Goal: Task Accomplishment & Management: Use online tool/utility

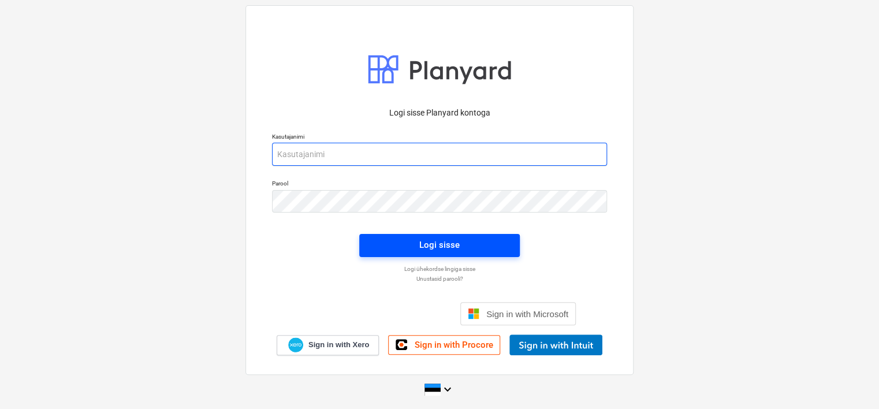
type input "[EMAIL_ADDRESS][DOMAIN_NAME]"
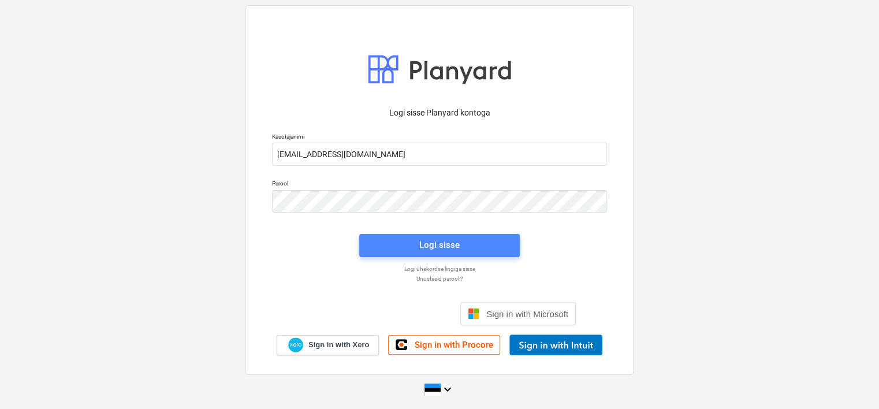
click at [411, 243] on span "Logi sisse" at bounding box center [439, 244] width 133 height 15
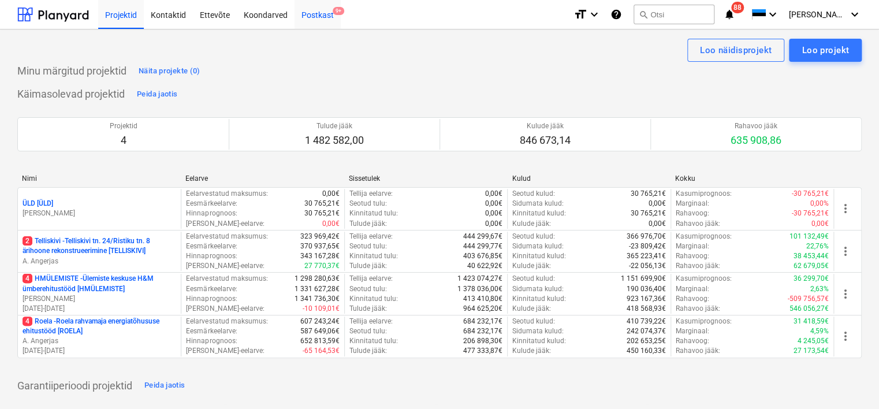
click at [318, 14] on div "Postkast 9+" at bounding box center [318, 13] width 46 height 29
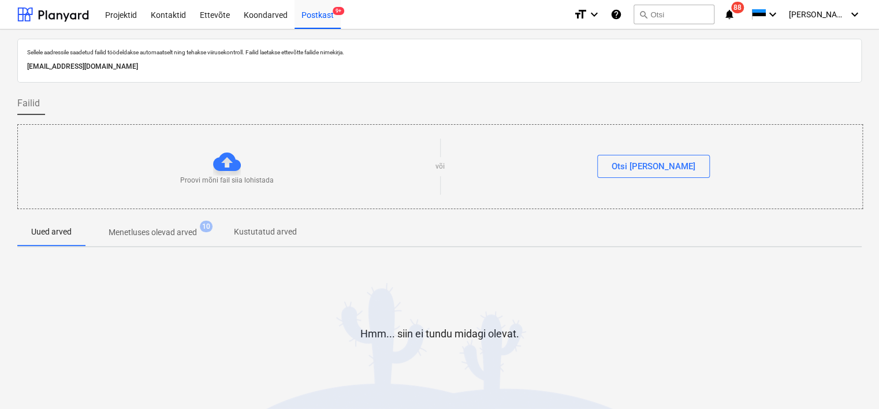
click at [187, 61] on p "[EMAIL_ADDRESS][DOMAIN_NAME]" at bounding box center [439, 67] width 825 height 12
click at [187, 60] on div "[EMAIL_ADDRESS][DOMAIN_NAME]" at bounding box center [440, 66] width 830 height 17
copy p "[EMAIL_ADDRESS][DOMAIN_NAME]"
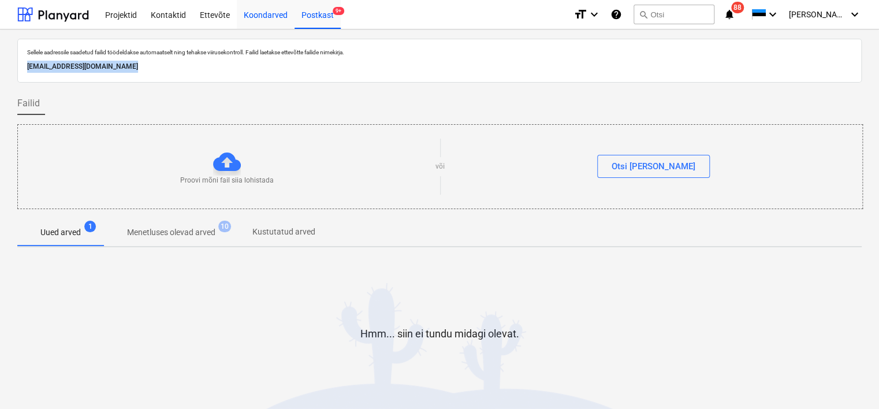
click at [284, 10] on div "Koondarved" at bounding box center [266, 13] width 58 height 29
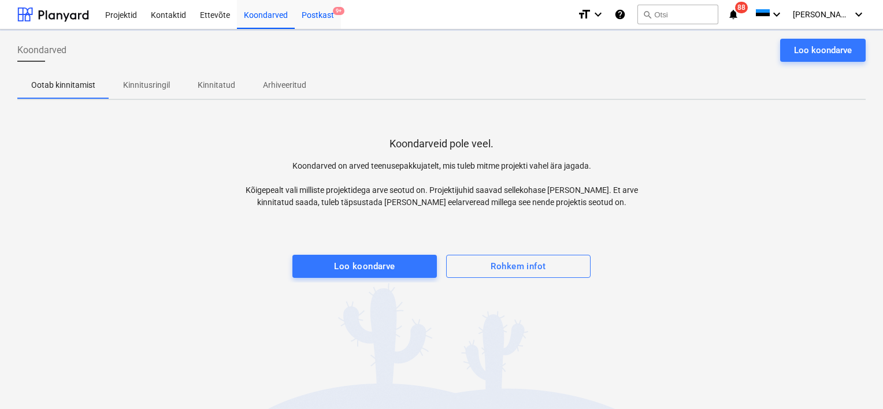
click at [326, 17] on div "Postkast 9+" at bounding box center [318, 13] width 46 height 29
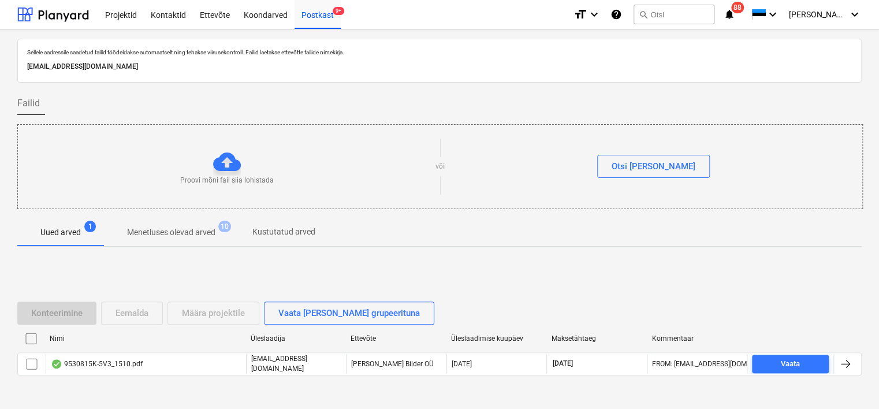
click at [132, 374] on div "Nimi Üleslaadija Ettevõte Üleslaadimise kuupäev Maksetähtaeg Kommentaar 9530815…" at bounding box center [439, 354] width 845 height 51
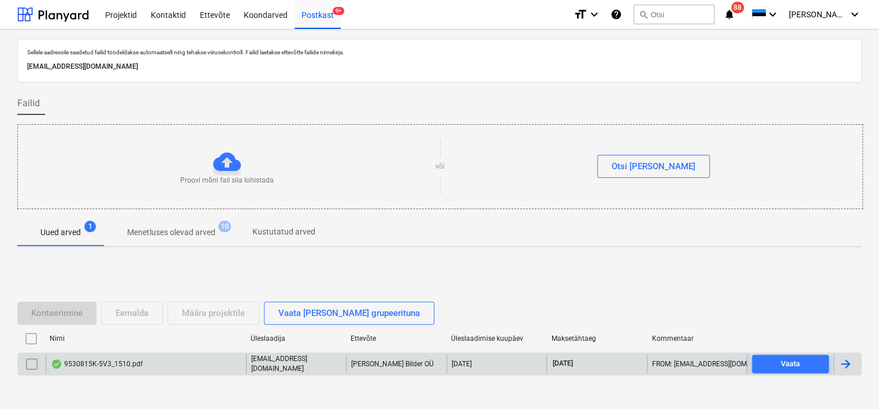
click at [128, 367] on div "9530815K-5V3_1510.pdf" at bounding box center [146, 364] width 200 height 20
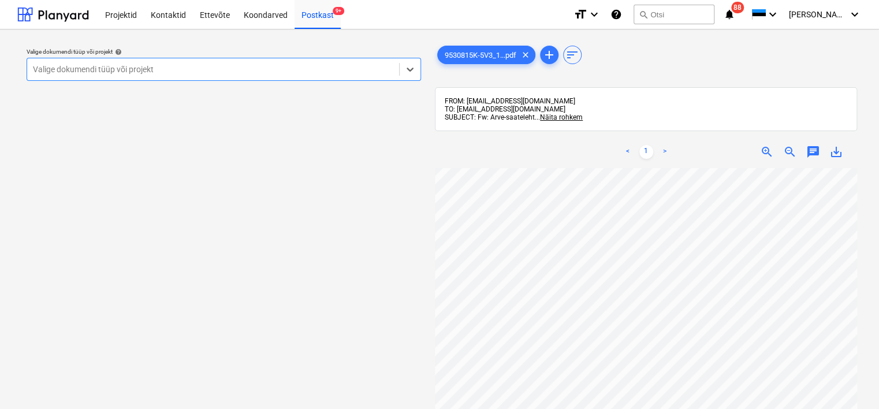
scroll to position [219, 0]
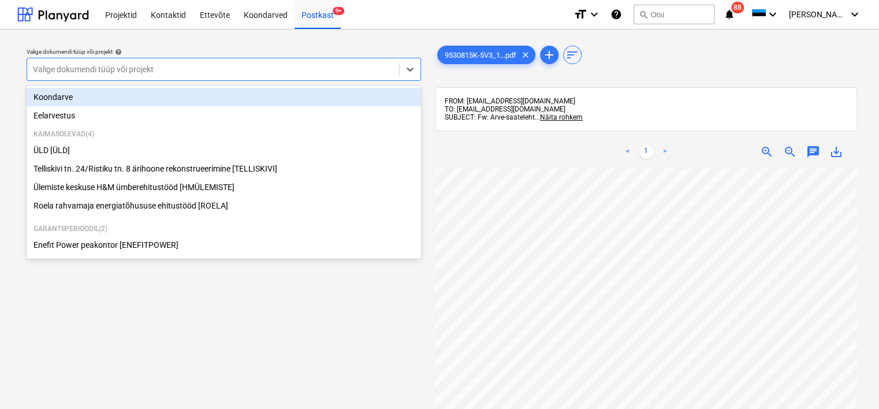
click at [248, 66] on div at bounding box center [213, 70] width 360 height 12
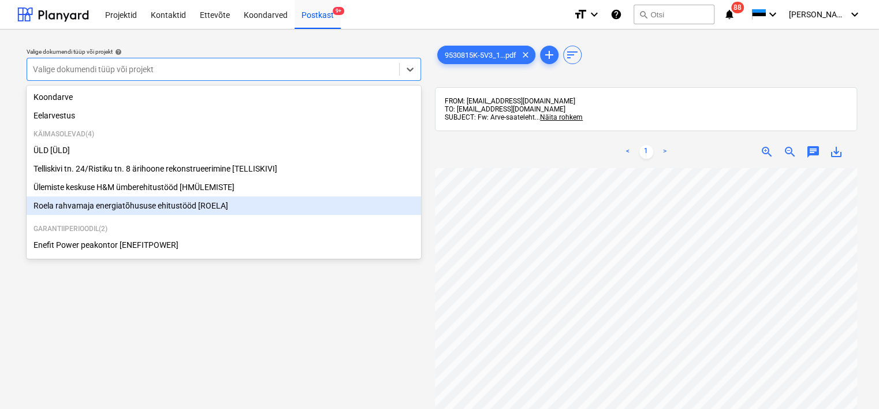
click at [150, 215] on div "Roela rahvamaja energiatõhususe ehitustööd [ROELA]" at bounding box center [224, 205] width 395 height 18
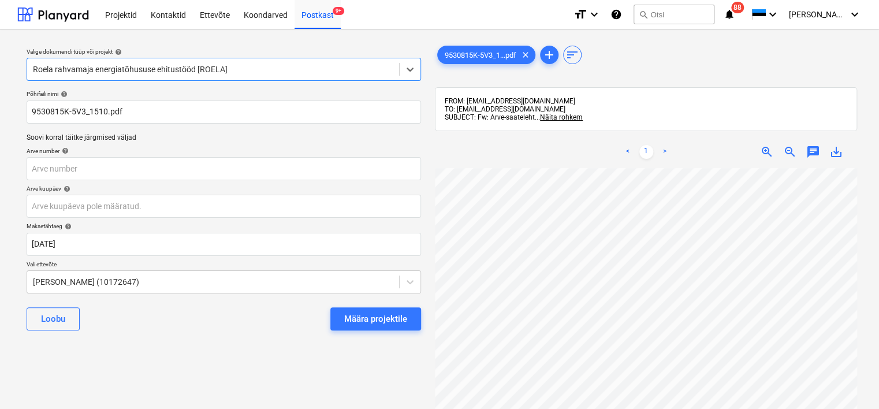
scroll to position [0, 51]
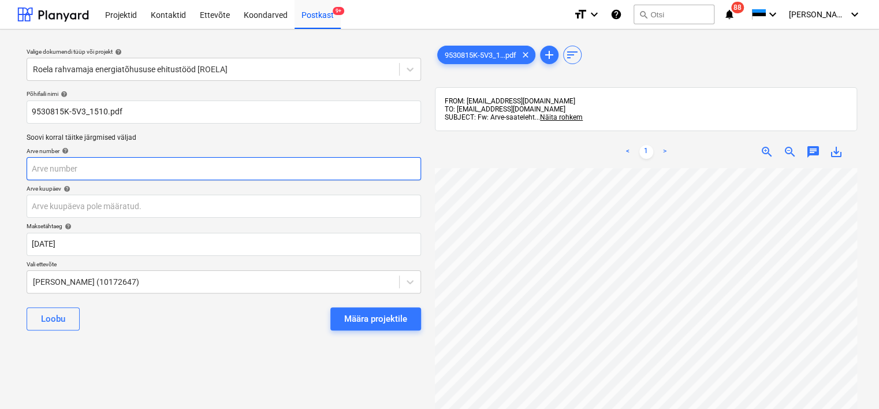
click at [74, 168] on input "text" at bounding box center [224, 168] width 395 height 23
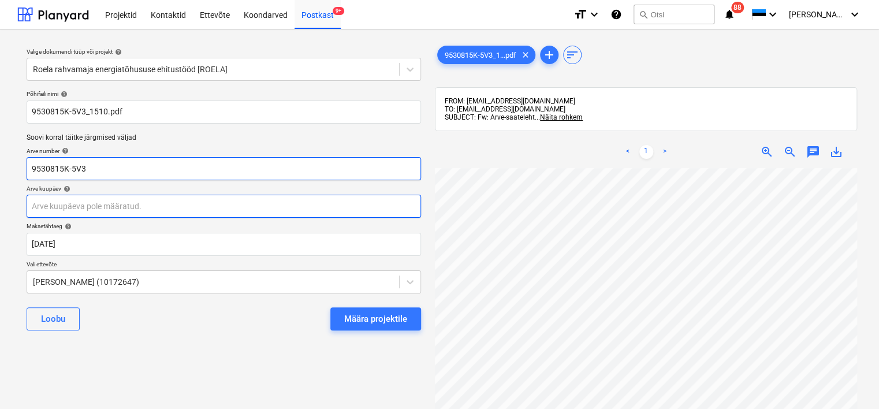
type input "9530815K-5V3"
click at [121, 203] on body "Projektid Kontaktid Ettevõte Koondarved Postkast 9+ format_size keyboard_arrow_…" at bounding box center [439, 204] width 879 height 409
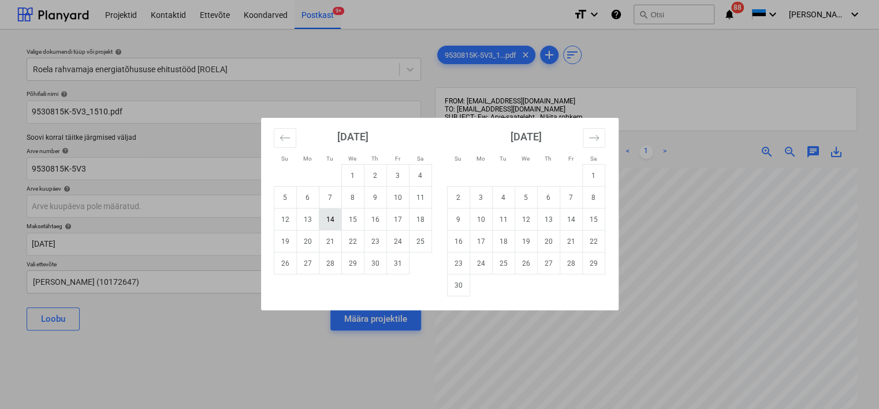
click at [328, 219] on td "14" at bounding box center [330, 220] width 23 height 22
type input "[DATE]"
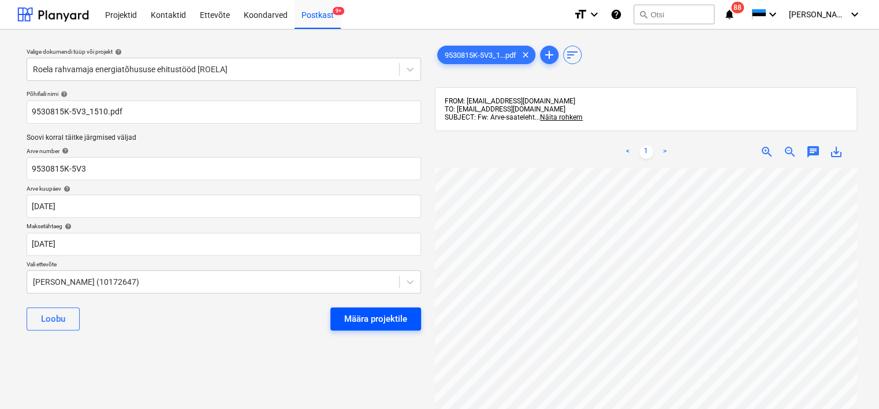
click at [352, 320] on div "Määra projektile" at bounding box center [375, 318] width 63 height 15
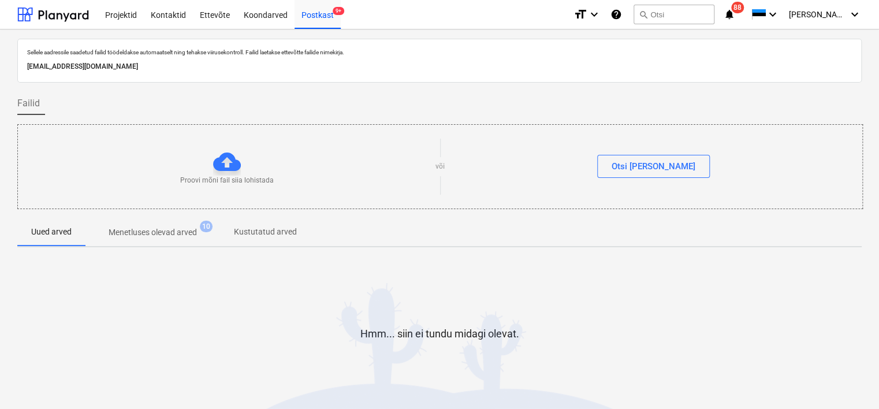
click at [171, 58] on div "[EMAIL_ADDRESS][DOMAIN_NAME]" at bounding box center [440, 66] width 830 height 17
click at [171, 66] on p "[EMAIL_ADDRESS][DOMAIN_NAME]" at bounding box center [439, 67] width 825 height 12
copy p "[EMAIL_ADDRESS][DOMAIN_NAME]"
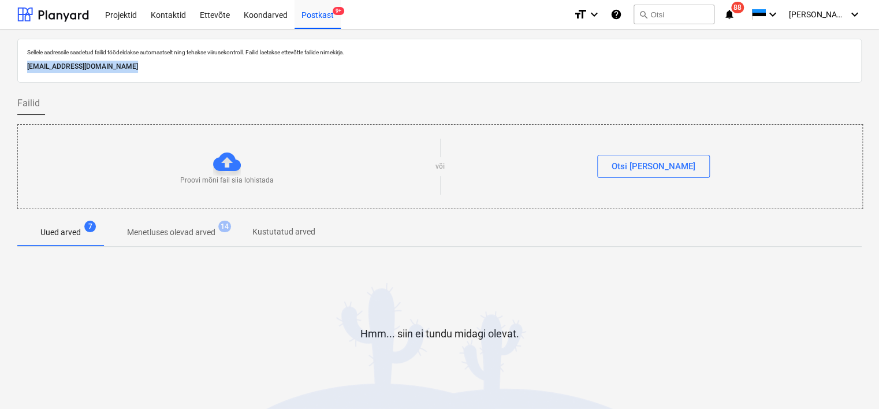
click at [60, 235] on p "Uued arved" at bounding box center [60, 232] width 40 height 12
click at [267, 12] on div "Koondarved" at bounding box center [266, 13] width 58 height 29
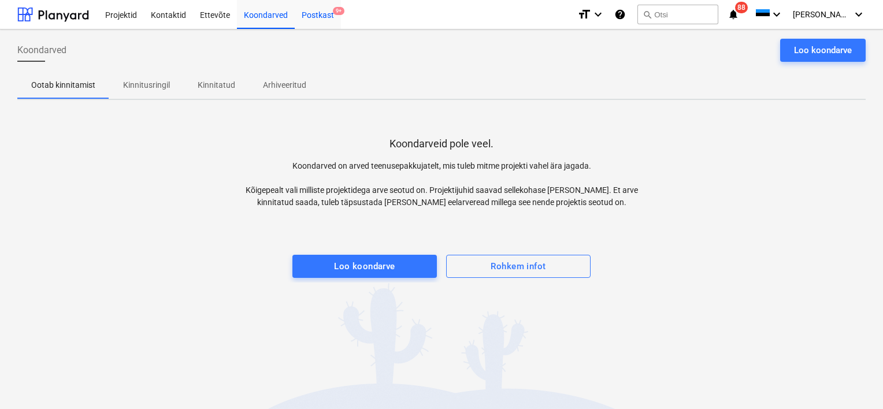
click at [334, 21] on div "Postkast 9+" at bounding box center [318, 13] width 46 height 29
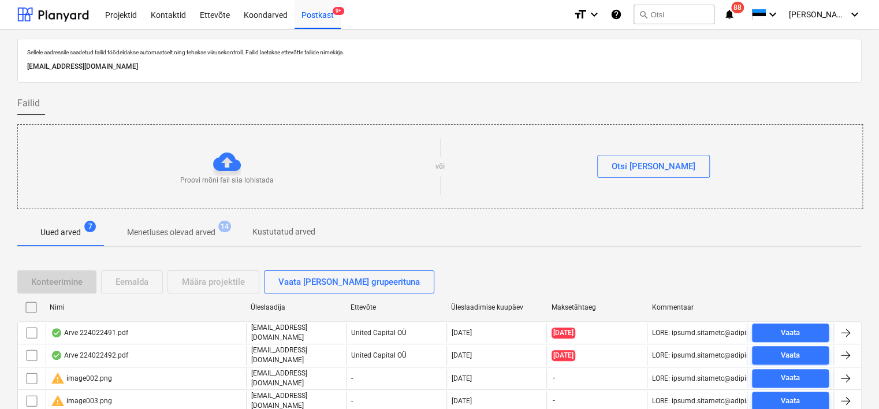
scroll to position [102, 0]
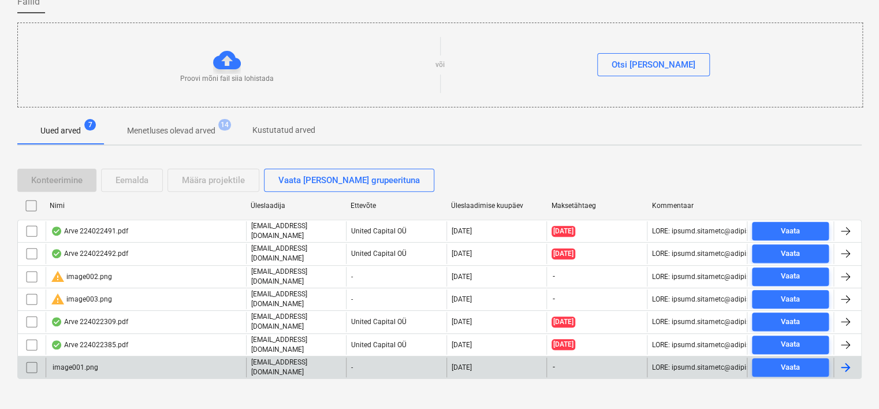
click at [31, 358] on input "checkbox" at bounding box center [32, 367] width 18 height 18
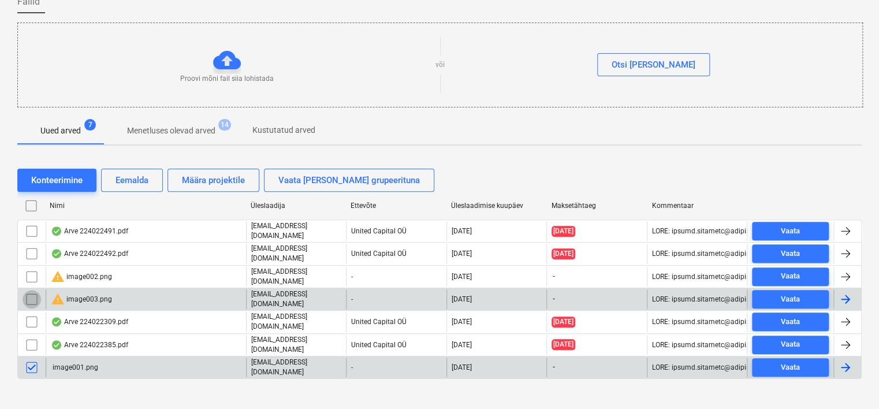
click at [33, 291] on input "checkbox" at bounding box center [32, 299] width 18 height 18
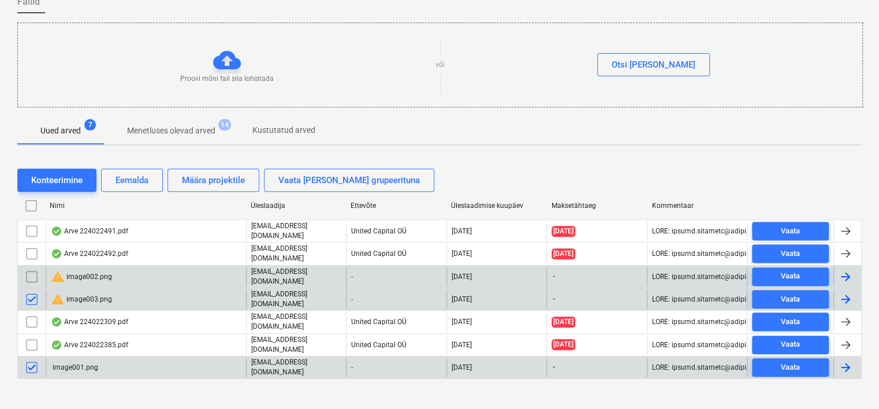
click at [30, 275] on input "checkbox" at bounding box center [32, 276] width 18 height 18
click at [125, 178] on div "Eemalda" at bounding box center [132, 180] width 33 height 15
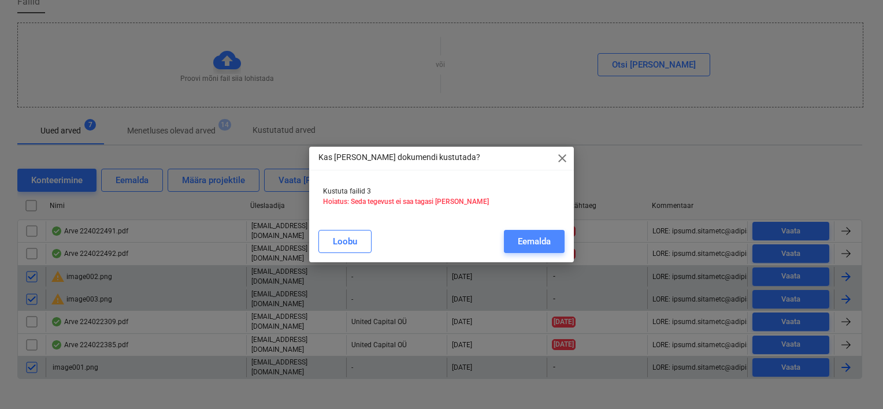
click at [548, 230] on button "Eemalda" at bounding box center [534, 241] width 61 height 23
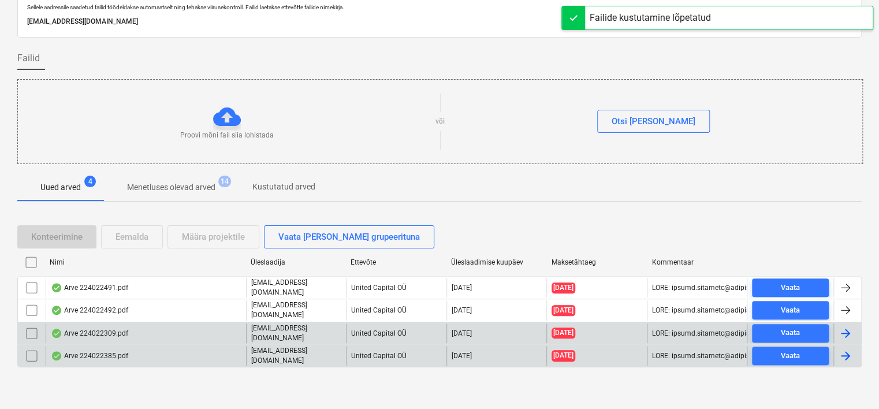
scroll to position [38, 0]
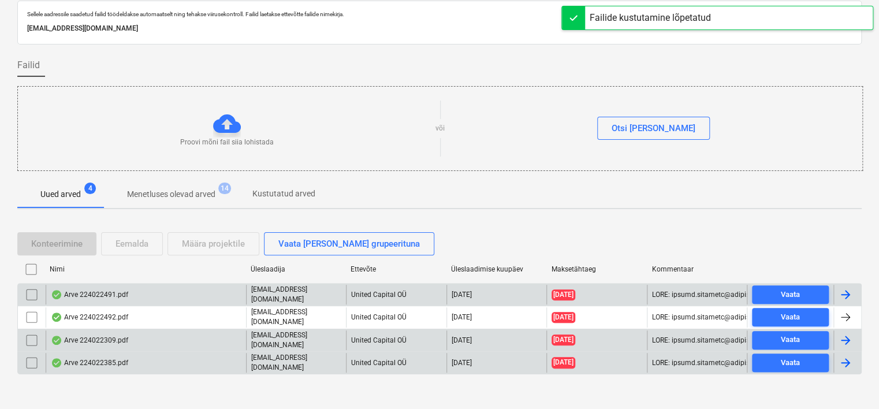
click at [149, 296] on div "Arve 224022491.pdf" at bounding box center [146, 295] width 200 height 20
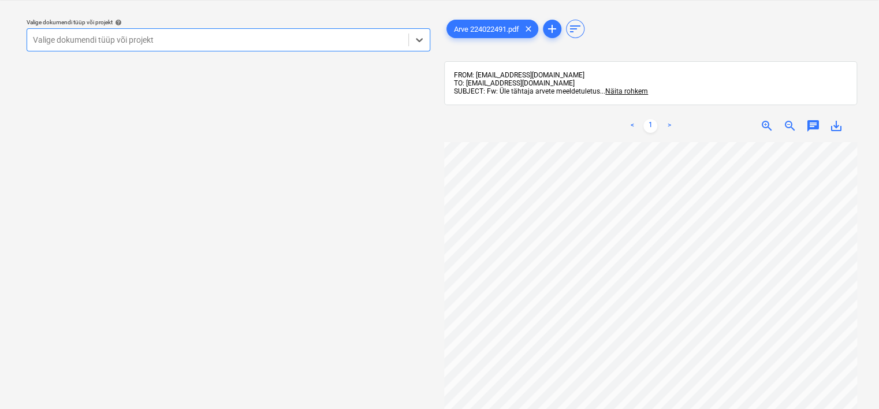
scroll to position [218, 22]
click at [311, 37] on div at bounding box center [218, 40] width 370 height 12
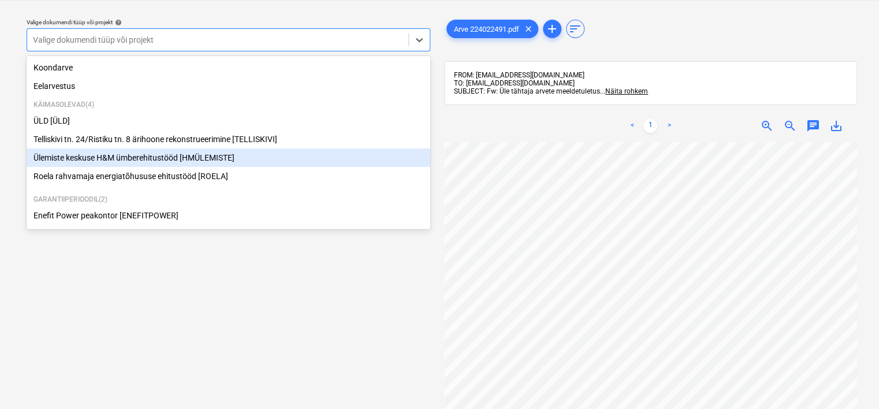
click at [200, 156] on div "Ülemiste keskuse H&M ümberehitustööd [HMÜLEMISTE]" at bounding box center [229, 157] width 404 height 18
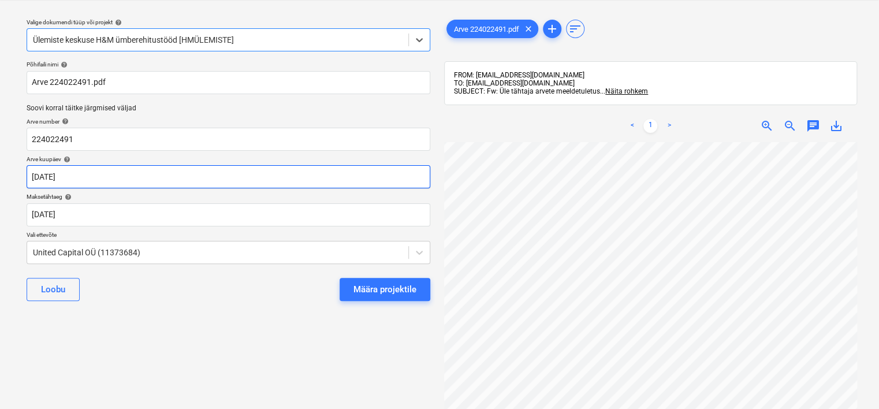
scroll to position [96, 45]
click at [192, 174] on body "Projektid Kontaktid Ettevõte Koondarved Postkast 9+ format_size keyboard_arrow_…" at bounding box center [439, 175] width 879 height 409
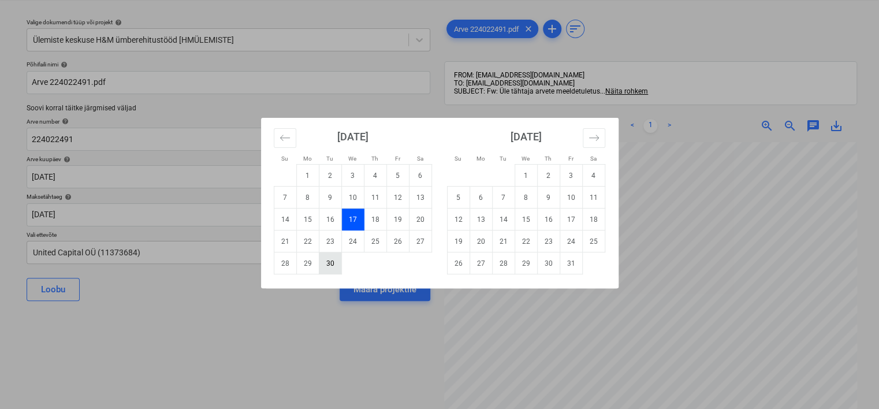
click at [328, 263] on td "30" at bounding box center [330, 263] width 23 height 22
type input "[DATE]"
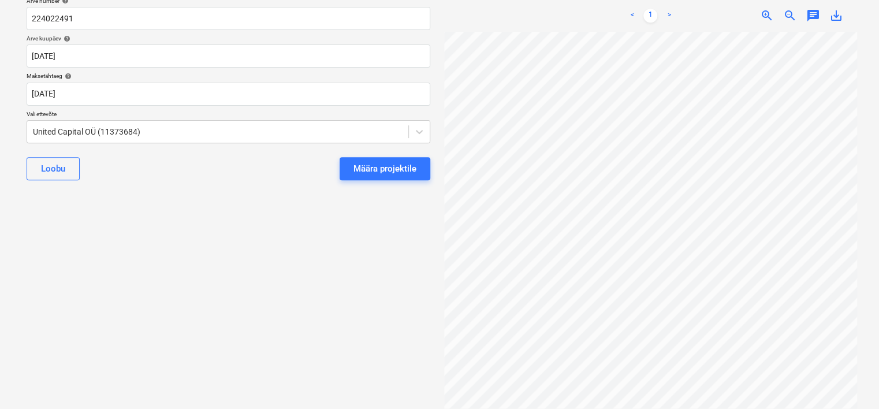
scroll to position [0, 0]
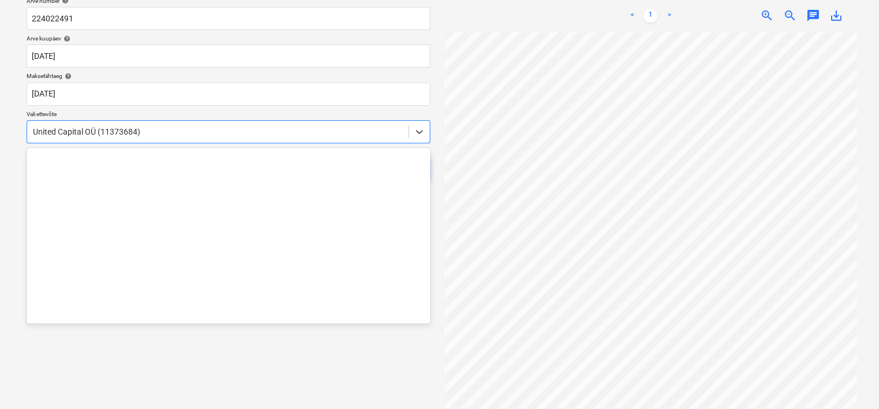
click at [221, 124] on div "United Capital OÜ (11373684)" at bounding box center [217, 132] width 381 height 16
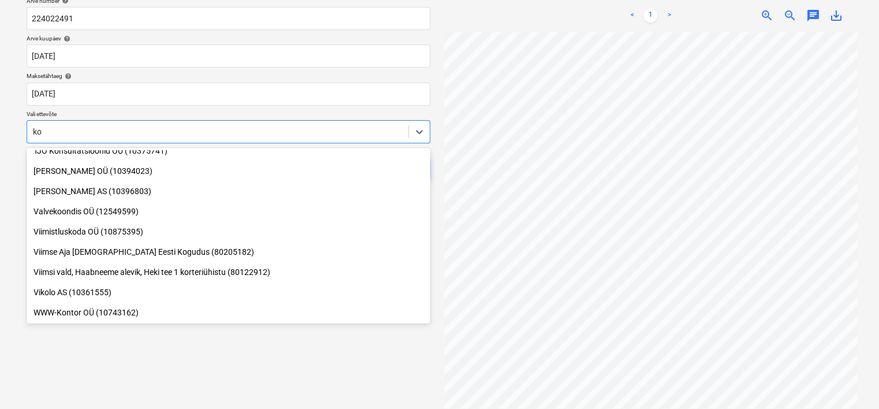
scroll to position [2717, 0]
type input "kone"
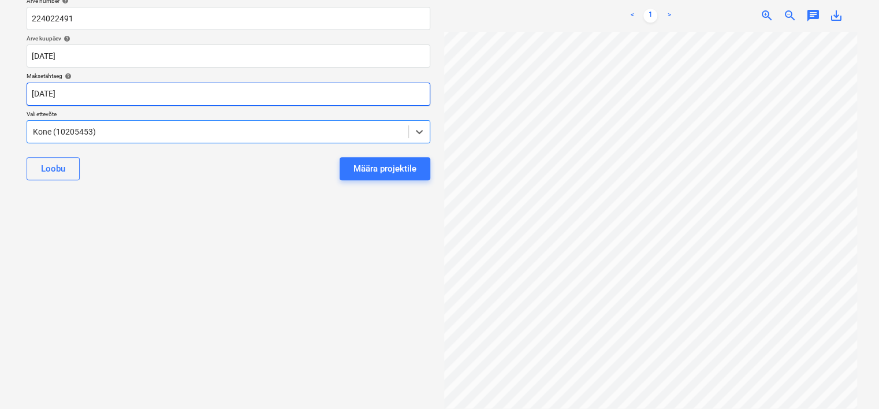
scroll to position [153, 109]
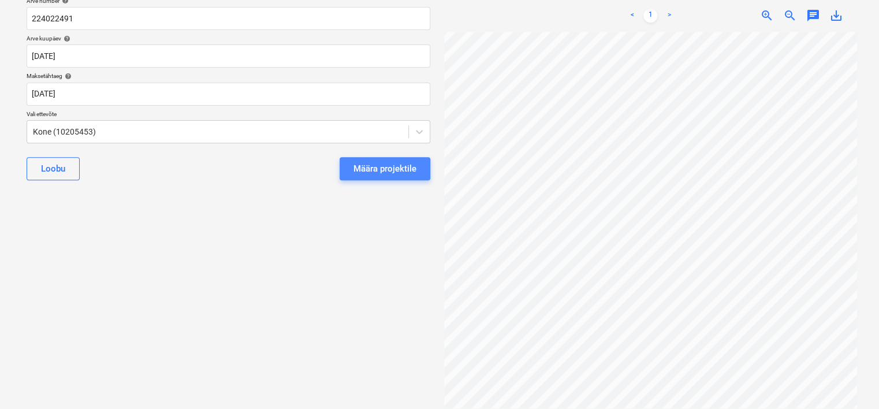
click at [395, 172] on div "Määra projektile" at bounding box center [385, 168] width 63 height 15
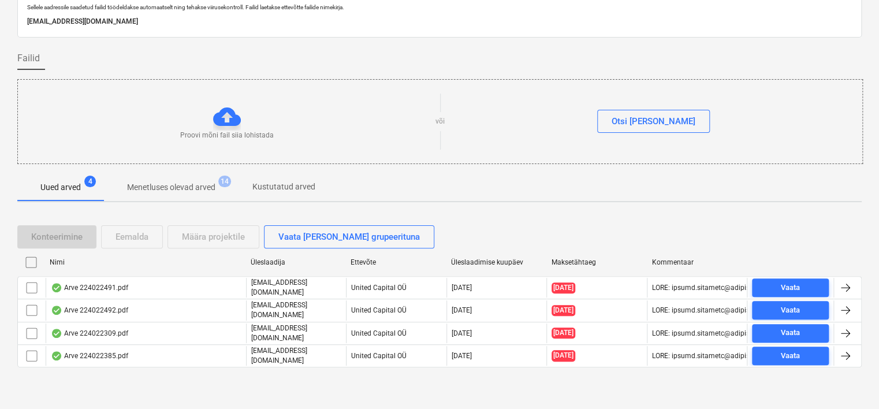
scroll to position [38, 0]
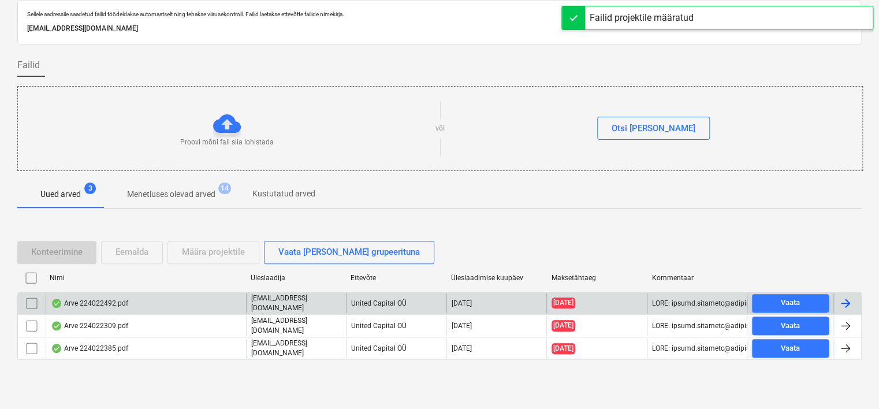
click at [184, 304] on div "Arve 224022492.pdf" at bounding box center [146, 303] width 200 height 20
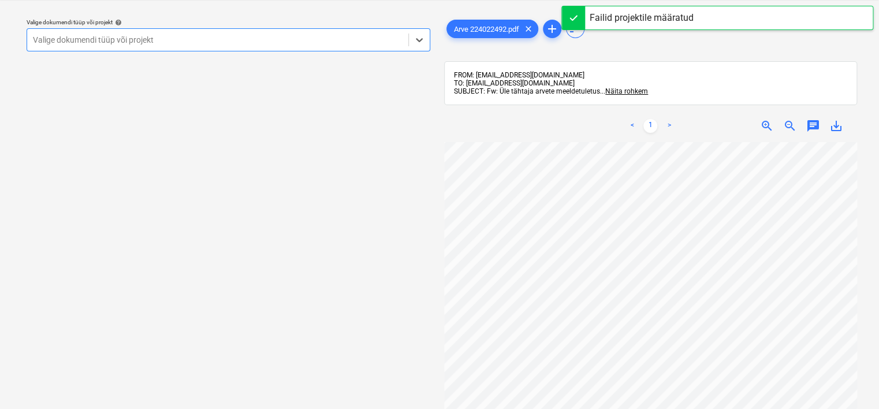
scroll to position [195, 0]
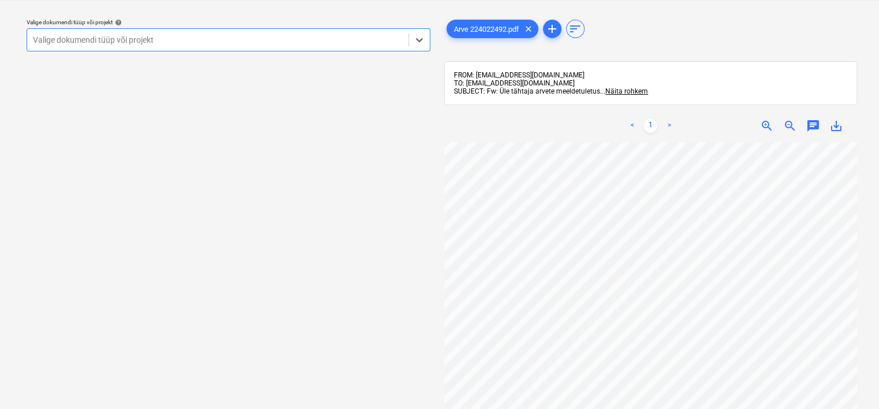
click at [328, 41] on div at bounding box center [218, 40] width 370 height 12
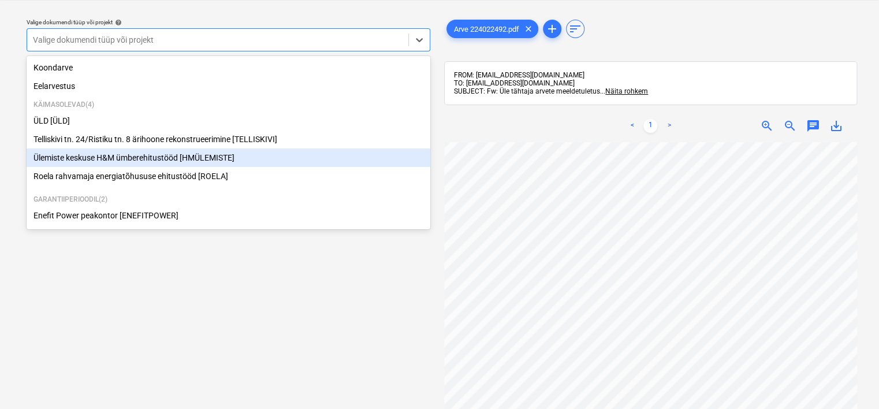
click at [220, 159] on div "Ülemiste keskuse H&M ümberehitustööd [HMÜLEMISTE]" at bounding box center [229, 157] width 404 height 18
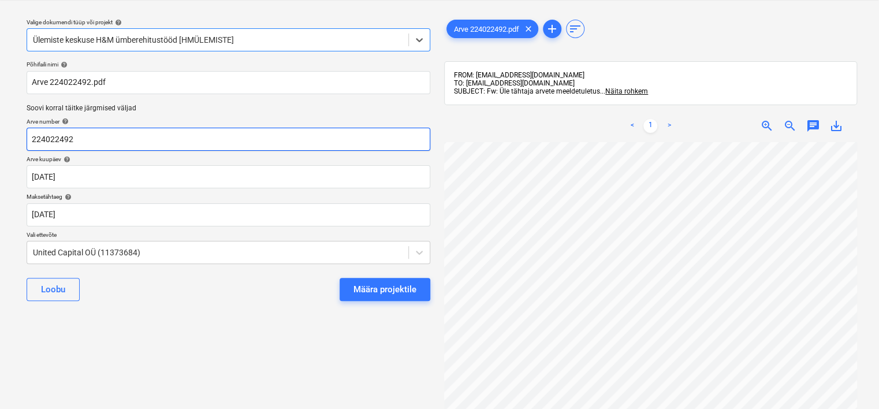
scroll to position [116, 108]
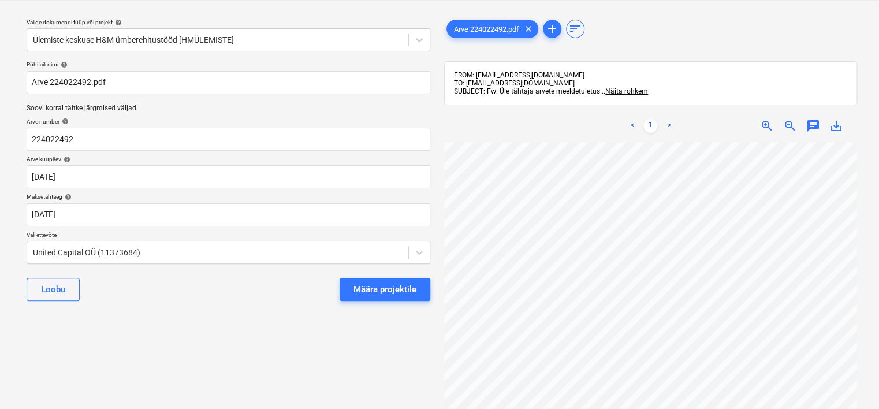
click at [210, 163] on p "Arve kuupäev help" at bounding box center [229, 160] width 404 height 10
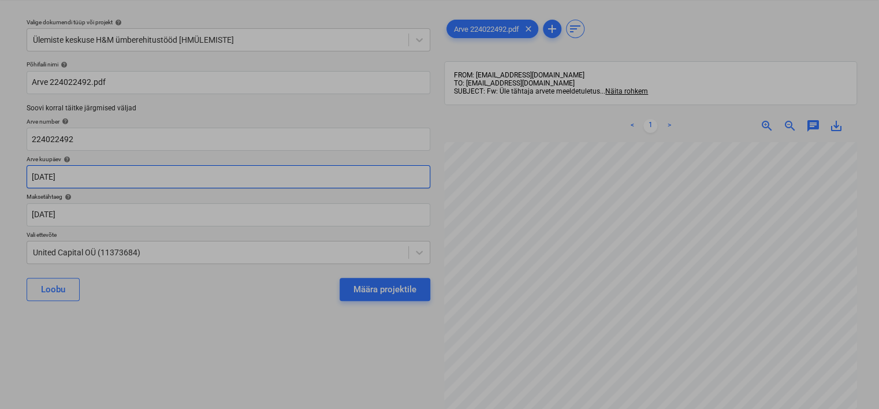
click at [202, 175] on body "Projektid Kontaktid Ettevõte Koondarved Postkast 9+ format_size keyboard_arrow_…" at bounding box center [439, 175] width 879 height 409
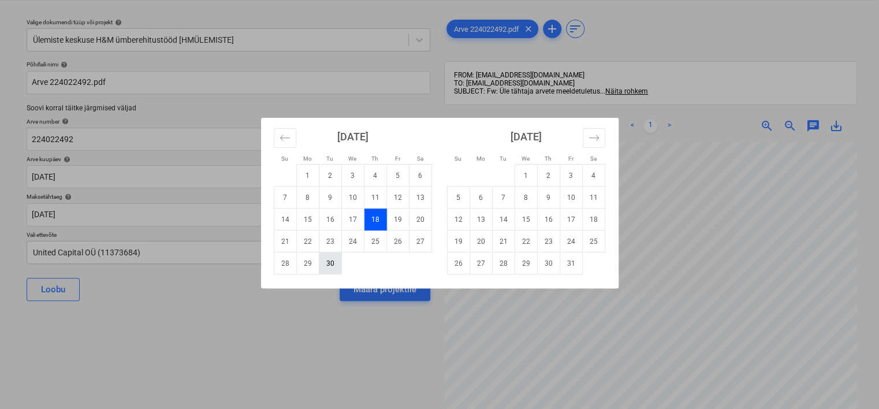
click at [326, 265] on td "30" at bounding box center [330, 263] width 23 height 22
type input "[DATE]"
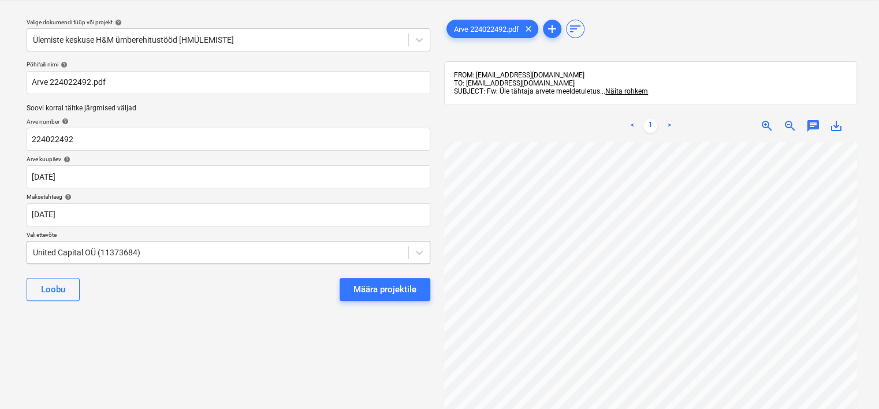
scroll to position [361, 108]
click at [226, 252] on body "Projektid Kontaktid Ettevõte Koondarved Postkast 9+ format_size keyboard_arrow_…" at bounding box center [439, 175] width 879 height 409
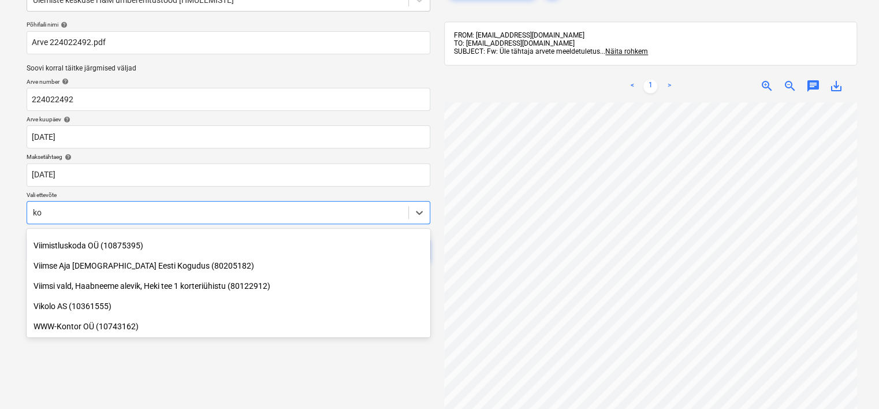
scroll to position [2784, 0]
type input "kone"
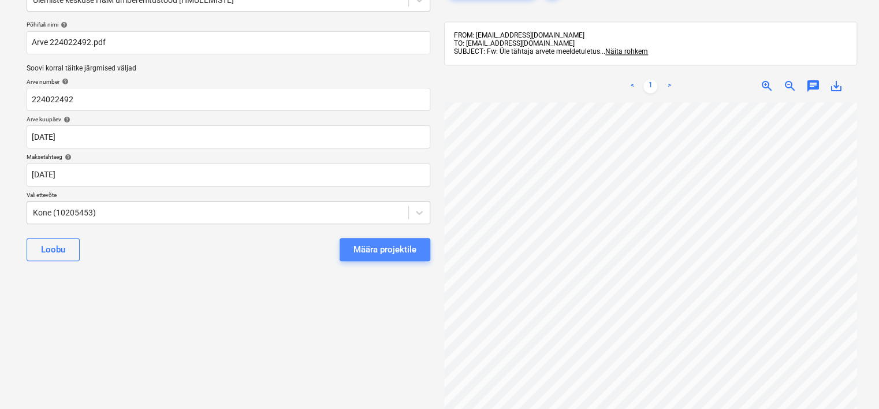
click at [395, 251] on div "Määra projektile" at bounding box center [385, 249] width 63 height 15
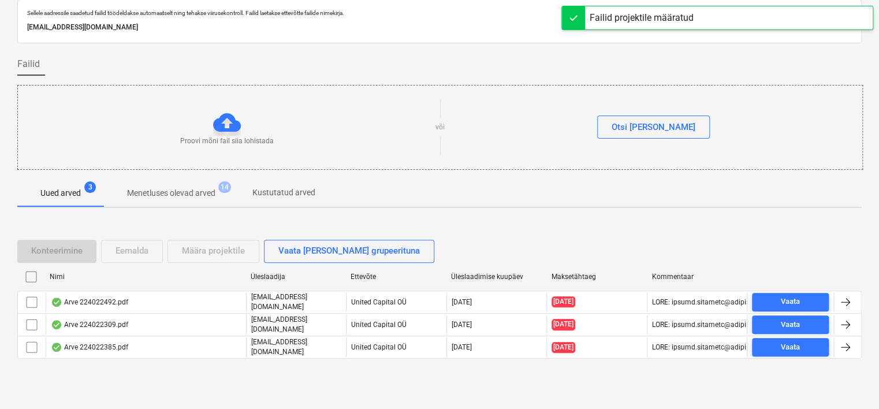
scroll to position [38, 0]
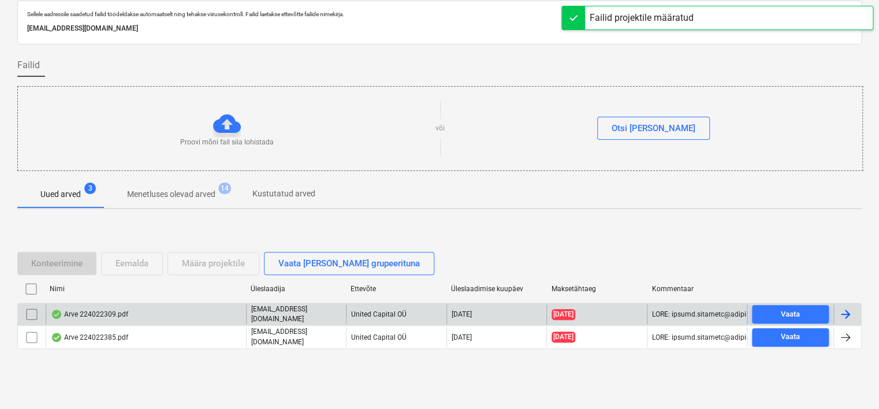
click at [146, 314] on div "Arve 224022309.pdf" at bounding box center [146, 314] width 200 height 20
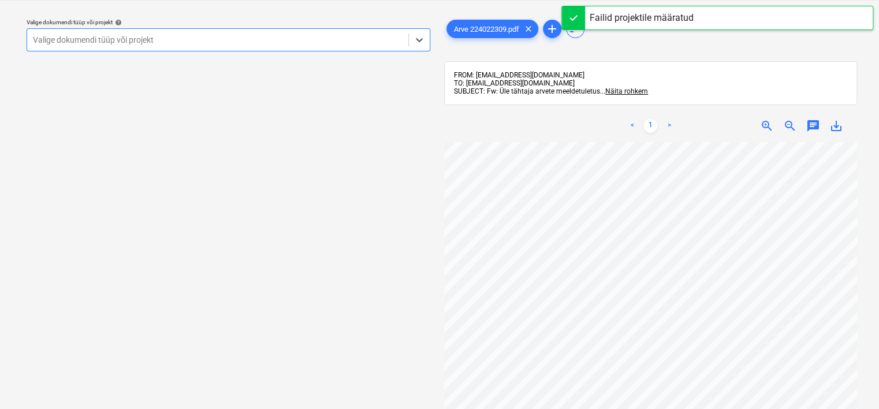
scroll to position [229, 0]
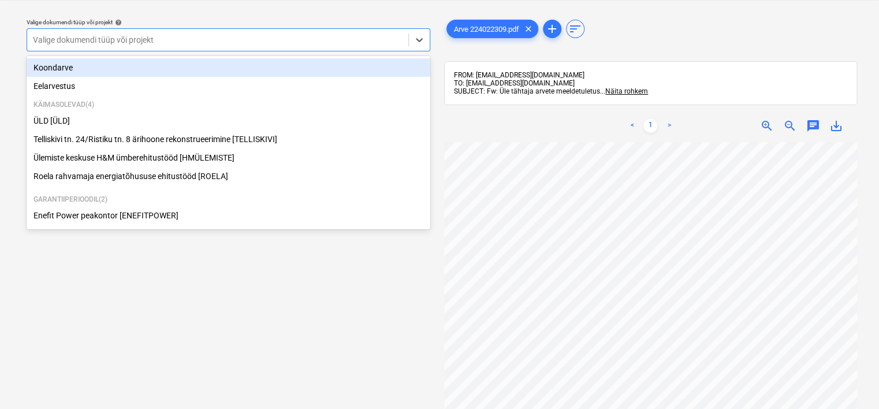
click at [308, 41] on div at bounding box center [218, 40] width 370 height 12
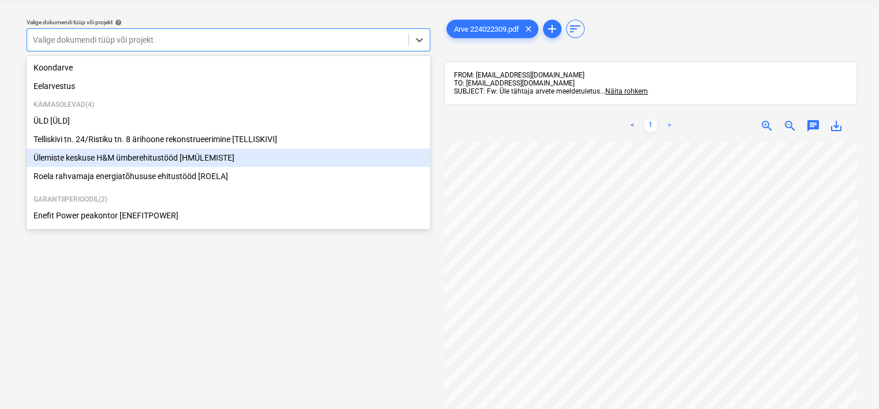
click at [221, 164] on div "Ülemiste keskuse H&M ümberehitustööd [HMÜLEMISTE]" at bounding box center [229, 157] width 404 height 18
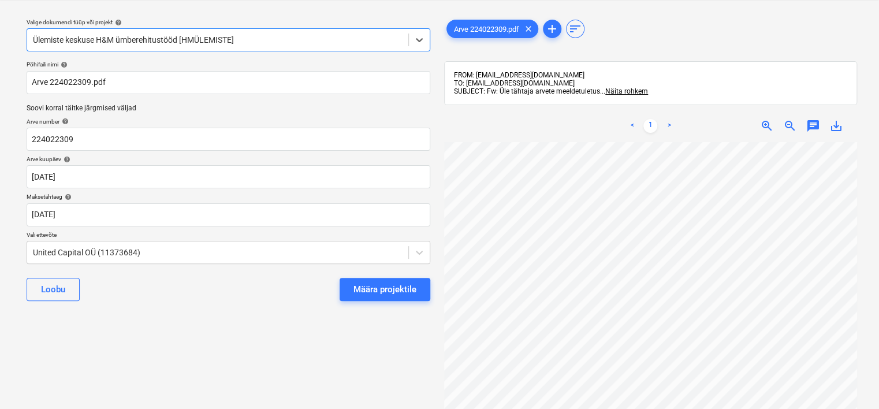
scroll to position [69, 109]
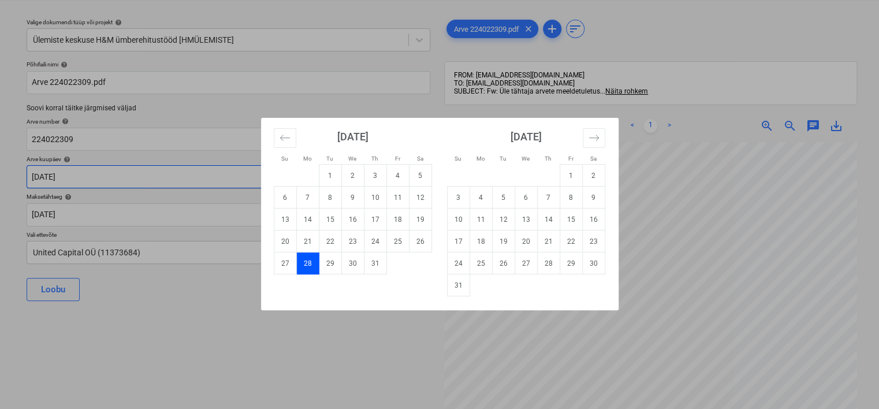
click at [173, 169] on body "Projektid Kontaktid Ettevõte Koondarved Postkast 9+ format_size keyboard_arrow_…" at bounding box center [439, 175] width 879 height 409
click at [552, 263] on td "28" at bounding box center [548, 263] width 23 height 22
type input "[DATE]"
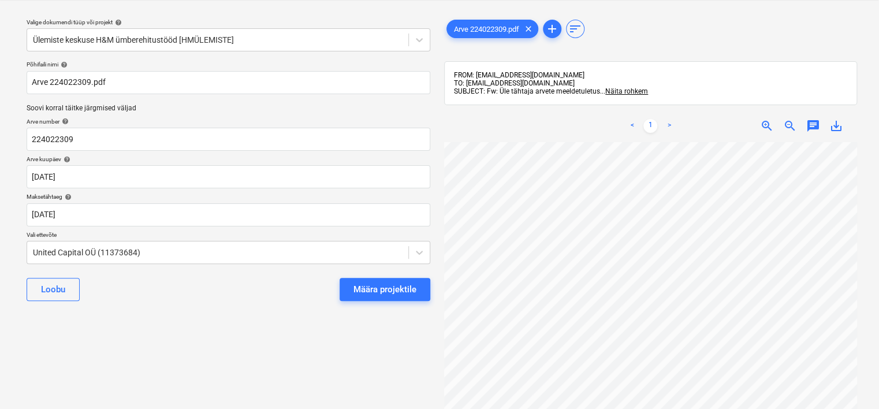
scroll to position [291, 109]
click at [163, 256] on body "Projektid Kontaktid Ettevõte Koondarved Postkast 9+ format_size keyboard_arrow_…" at bounding box center [439, 175] width 879 height 409
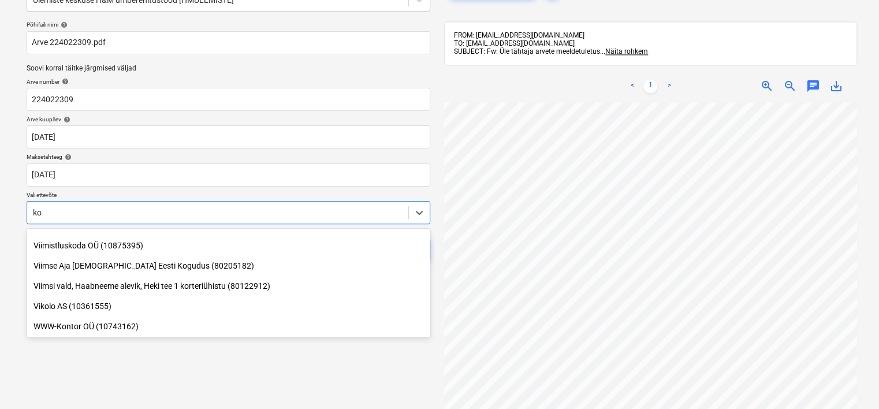
scroll to position [2784, 0]
type input "kone"
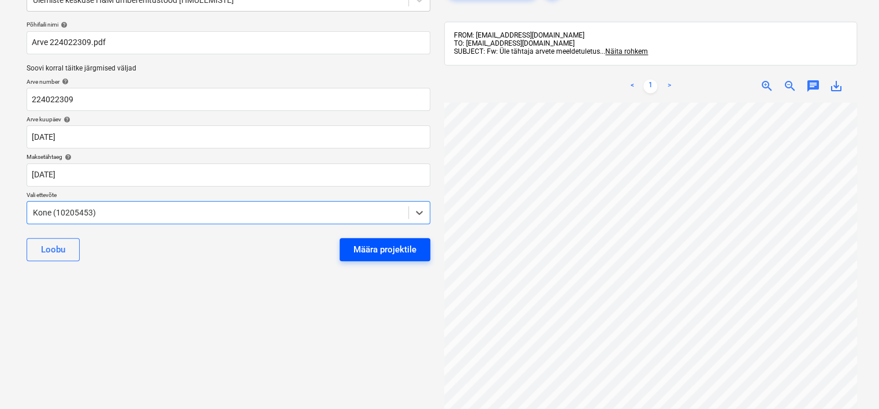
click at [366, 250] on div "Määra projektile" at bounding box center [385, 249] width 63 height 15
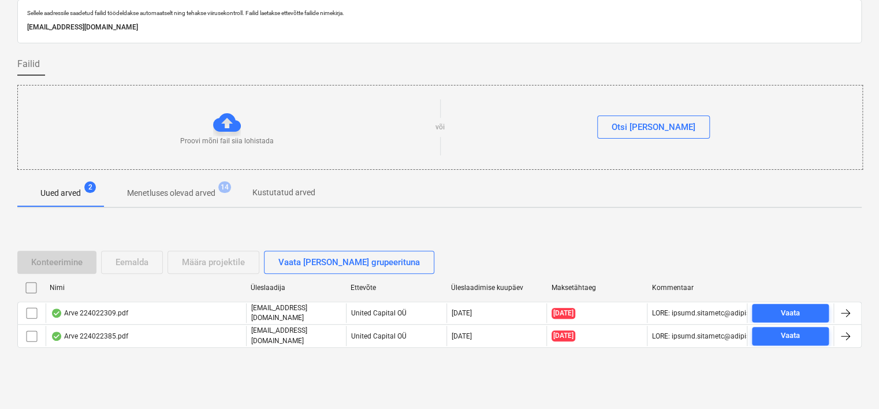
scroll to position [38, 0]
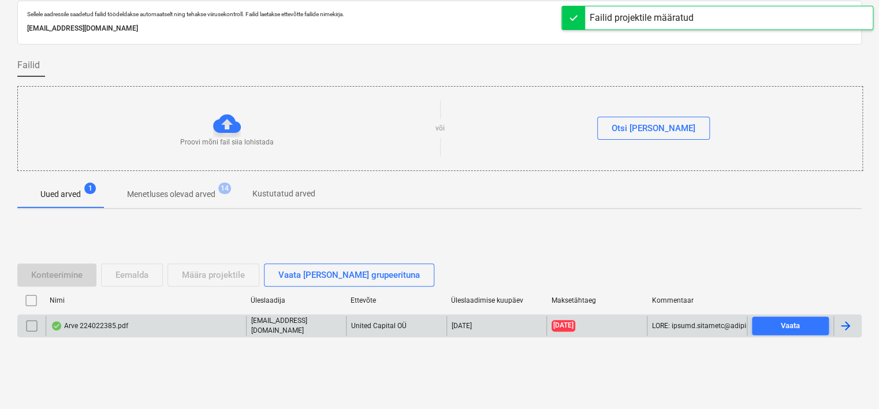
click at [115, 326] on div "Arve 224022385.pdf" at bounding box center [89, 325] width 77 height 9
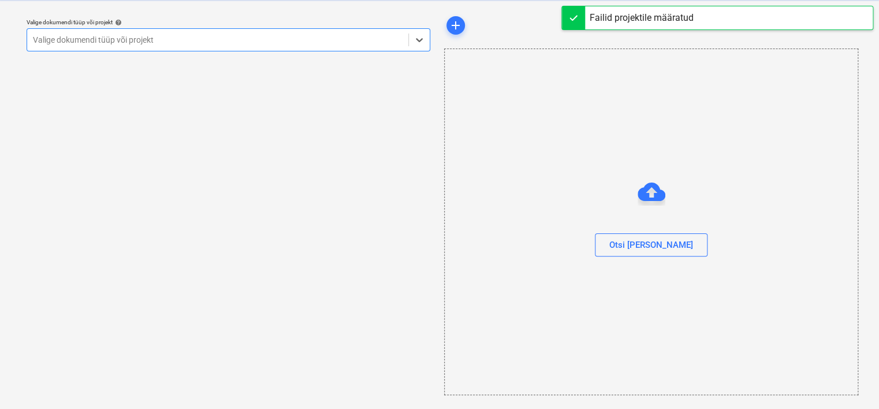
scroll to position [29, 0]
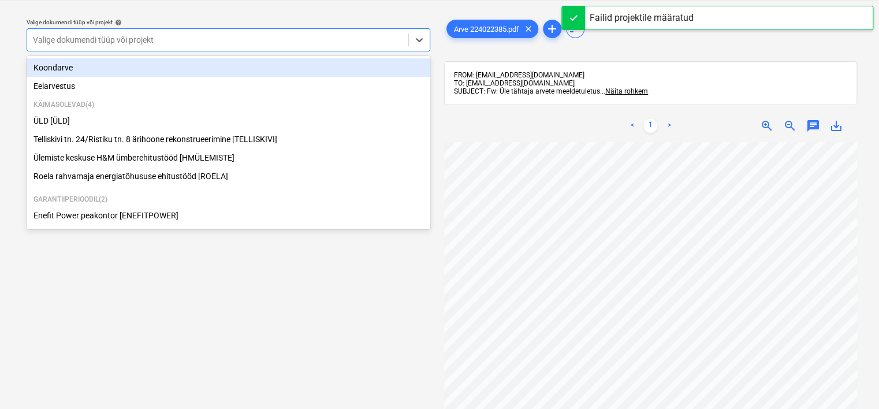
click at [245, 40] on div at bounding box center [218, 40] width 370 height 12
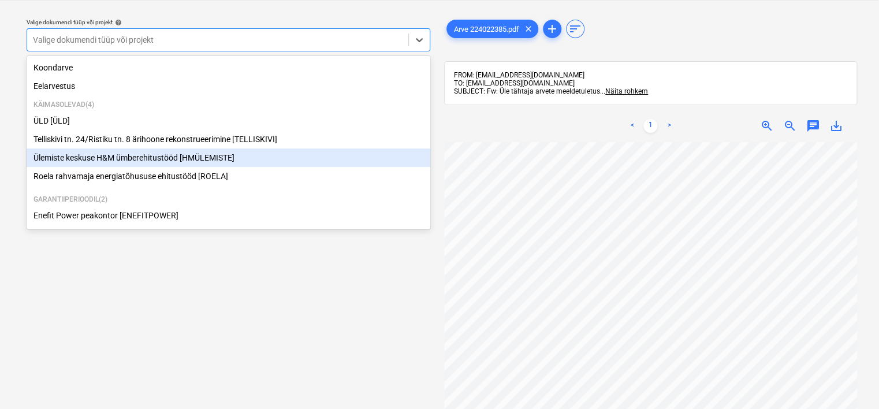
click at [180, 162] on div "Ülemiste keskuse H&M ümberehitustööd [HMÜLEMISTE]" at bounding box center [229, 157] width 404 height 18
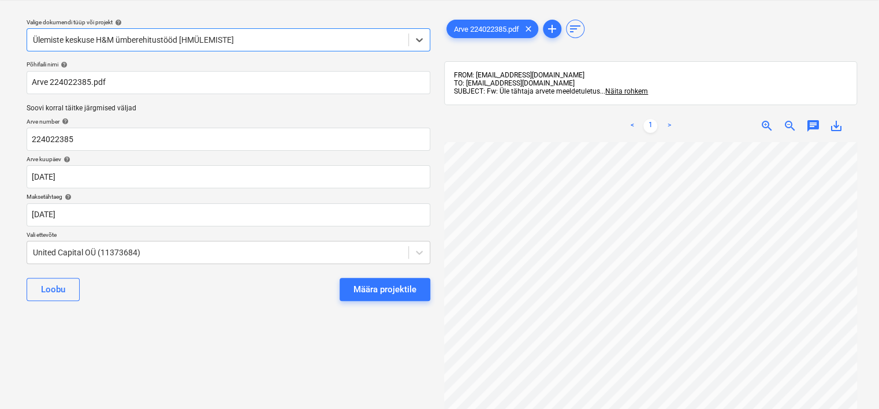
scroll to position [0, 109]
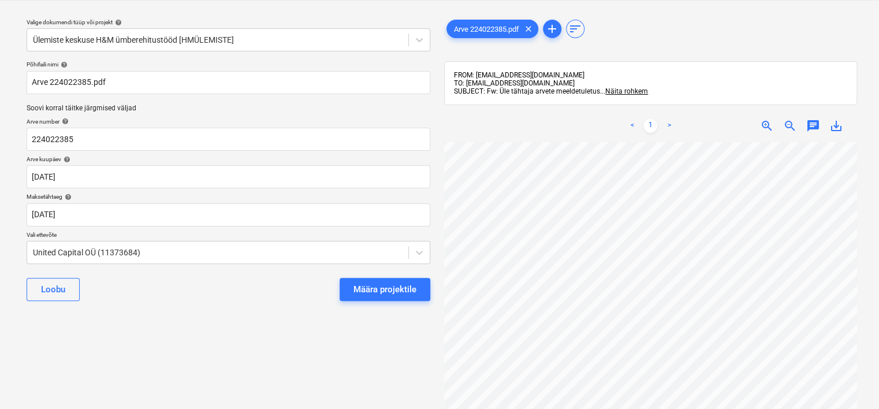
click at [138, 190] on div "Põhifaili nimi help Arve 224022385.pdf Soovi korral täitke järgmised väljad Arv…" at bounding box center [228, 185] width 413 height 259
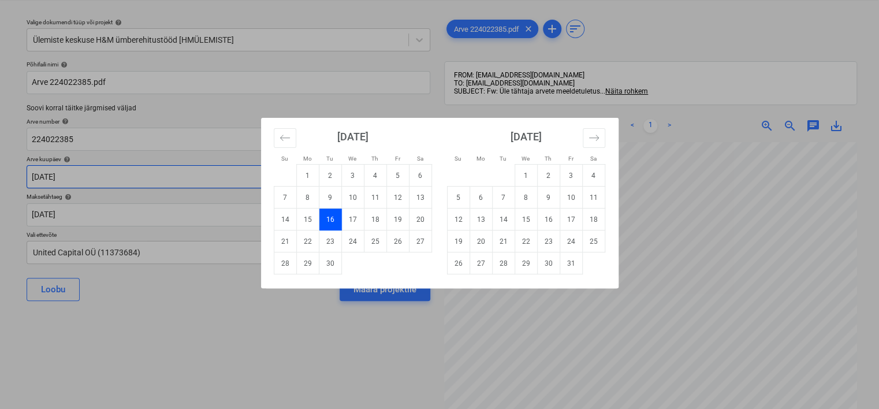
click at [125, 171] on body "Projektid Kontaktid Ettevõte Koondarved Postkast 9+ format_size keyboard_arrow_…" at bounding box center [439, 175] width 879 height 409
click at [349, 240] on td "24" at bounding box center [352, 241] width 23 height 22
type input "[DATE]"
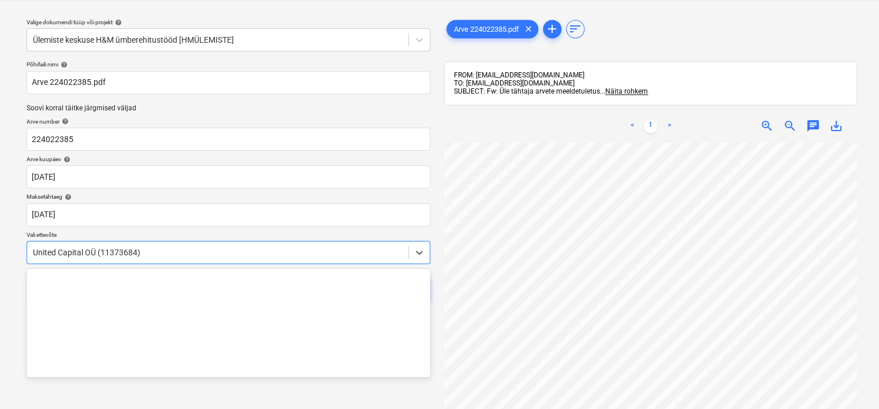
scroll to position [59, 0]
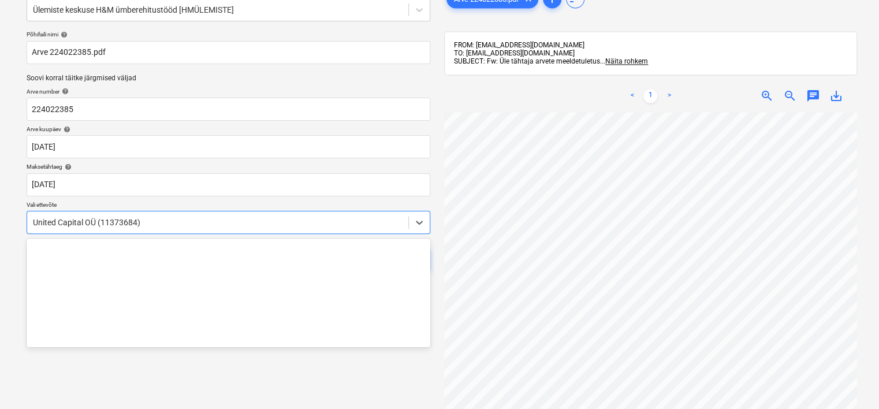
click at [240, 259] on body "Projektid Kontaktid Ettevõte Koondarved Postkast 9+ format_size keyboard_arrow_…" at bounding box center [439, 145] width 879 height 409
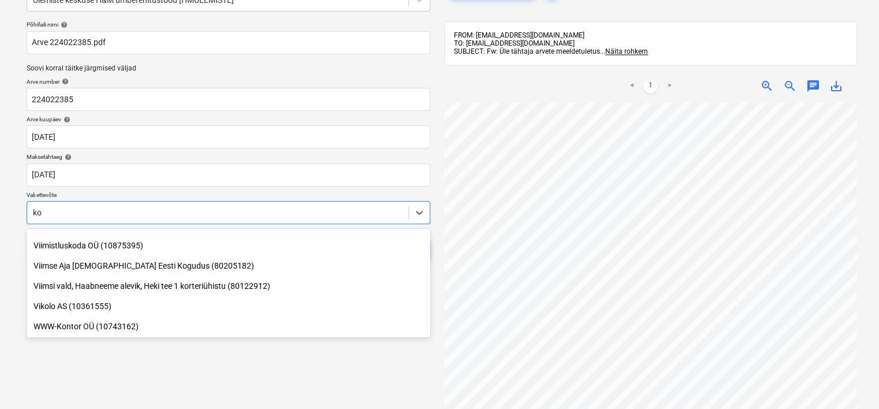
scroll to position [2784, 0]
type input "kone"
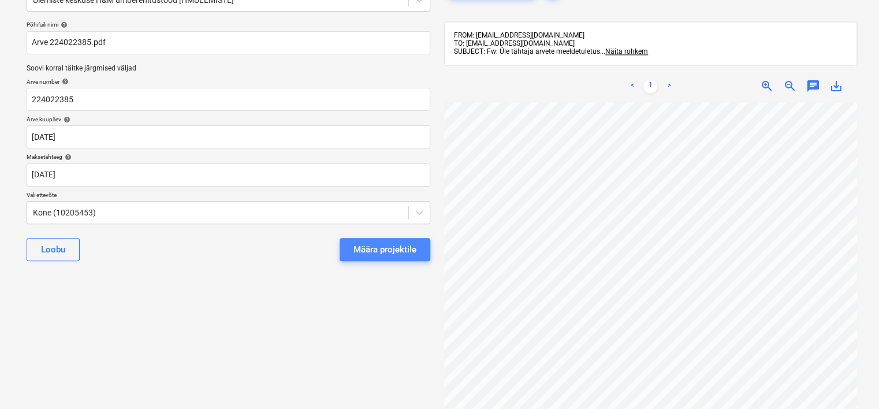
click at [407, 252] on div "Määra projektile" at bounding box center [385, 249] width 63 height 15
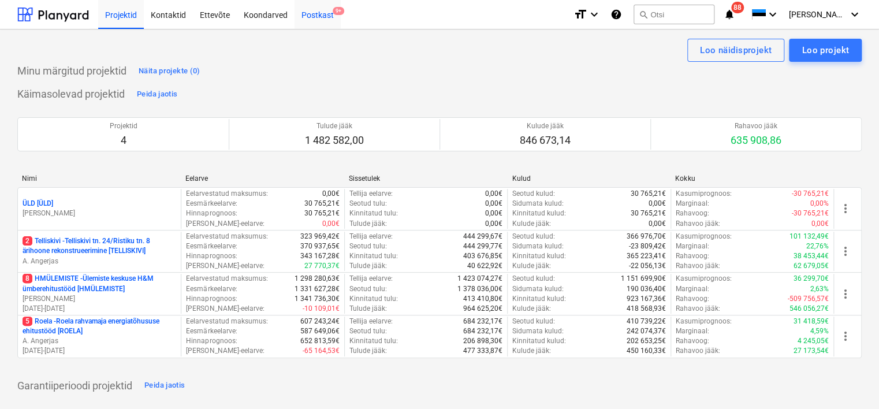
click at [314, 11] on div "Postkast 9+" at bounding box center [318, 13] width 46 height 29
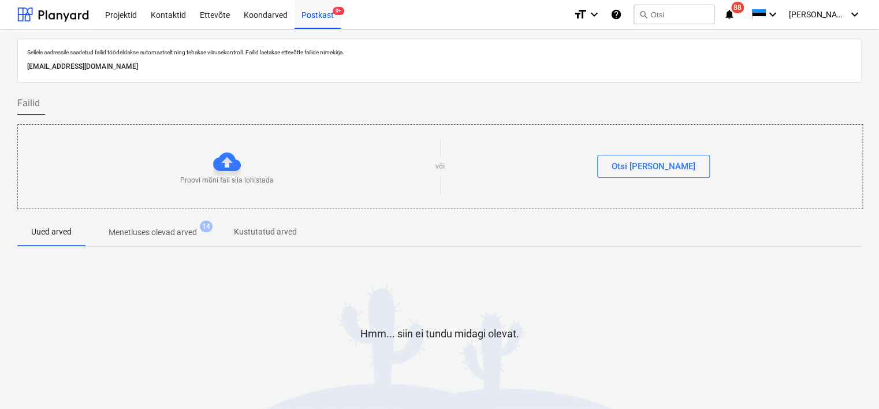
scroll to position [38, 0]
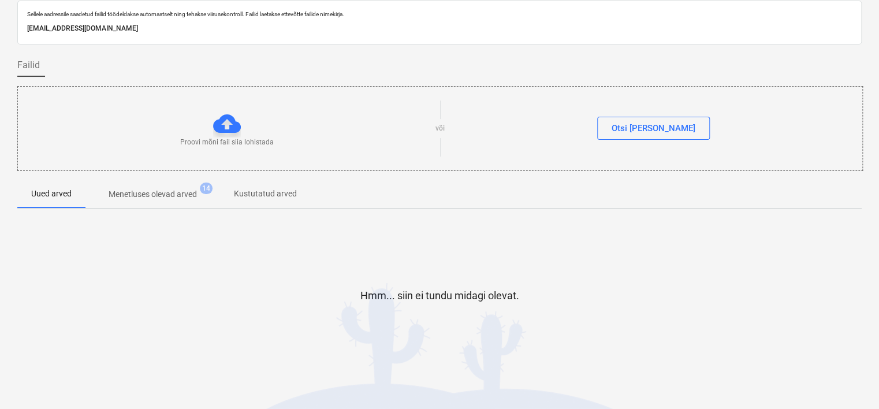
click at [170, 192] on p "Menetluses olevad arved" at bounding box center [153, 194] width 88 height 12
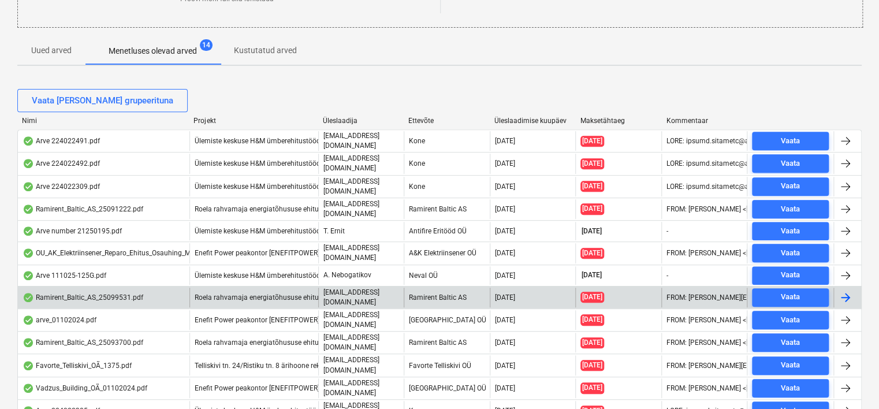
scroll to position [326, 0]
